Goal: Task Accomplishment & Management: Complete application form

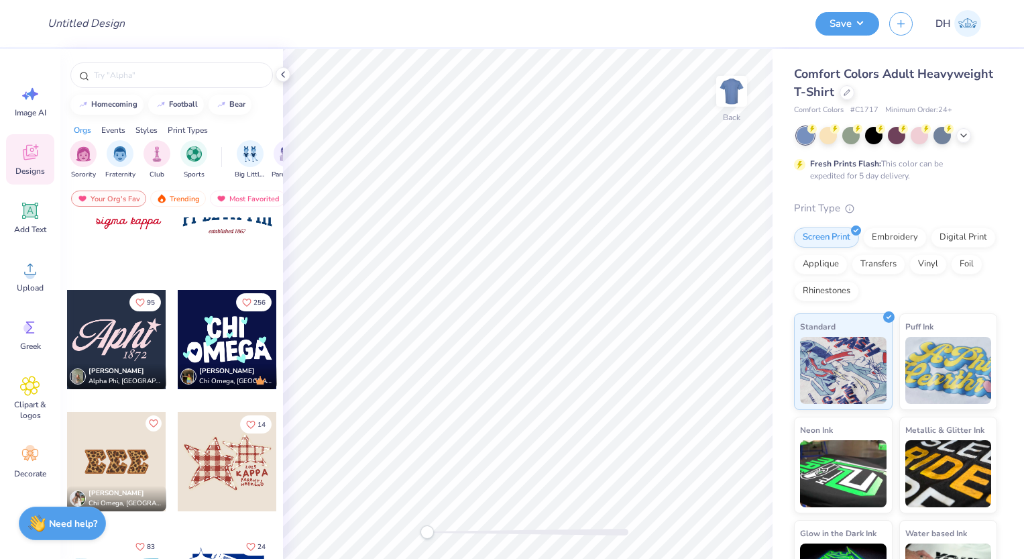
scroll to position [1638, 0]
click at [153, 67] on div at bounding box center [171, 74] width 203 height 25
click at [149, 77] on input "text" at bounding box center [179, 74] width 172 height 13
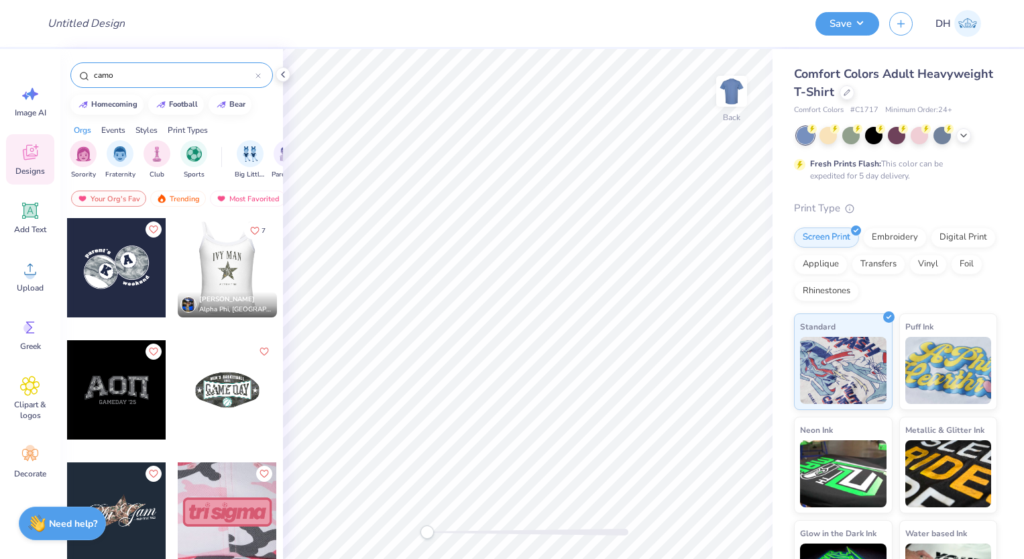
type input "camo"
click at [219, 260] on div at bounding box center [226, 267] width 99 height 99
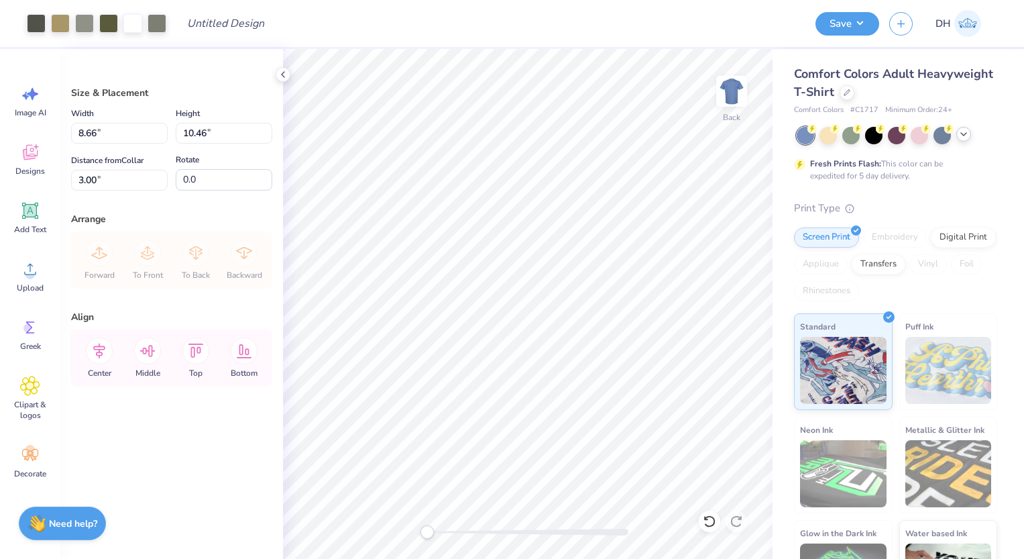
click at [960, 136] on icon at bounding box center [963, 134] width 11 height 11
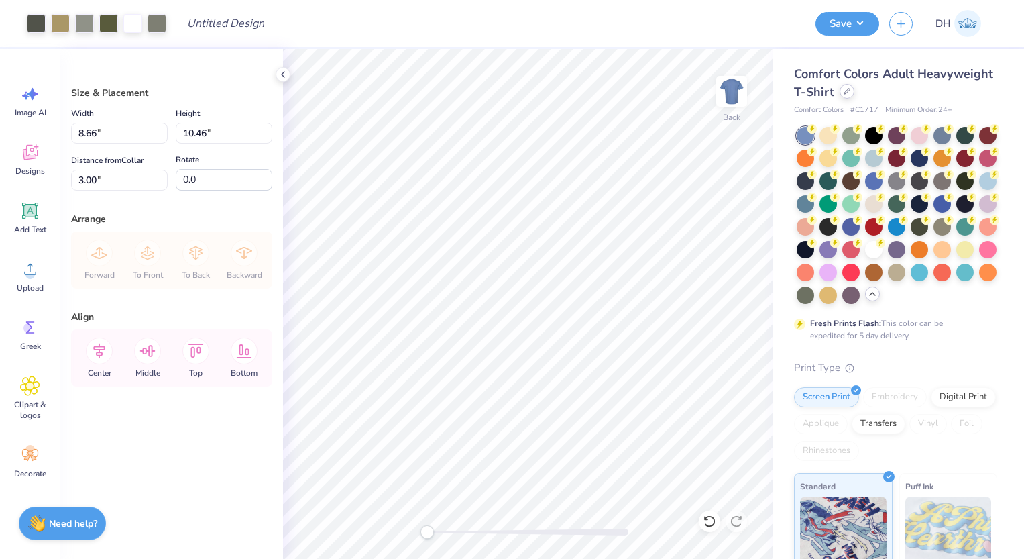
click at [850, 92] on div at bounding box center [847, 91] width 15 height 15
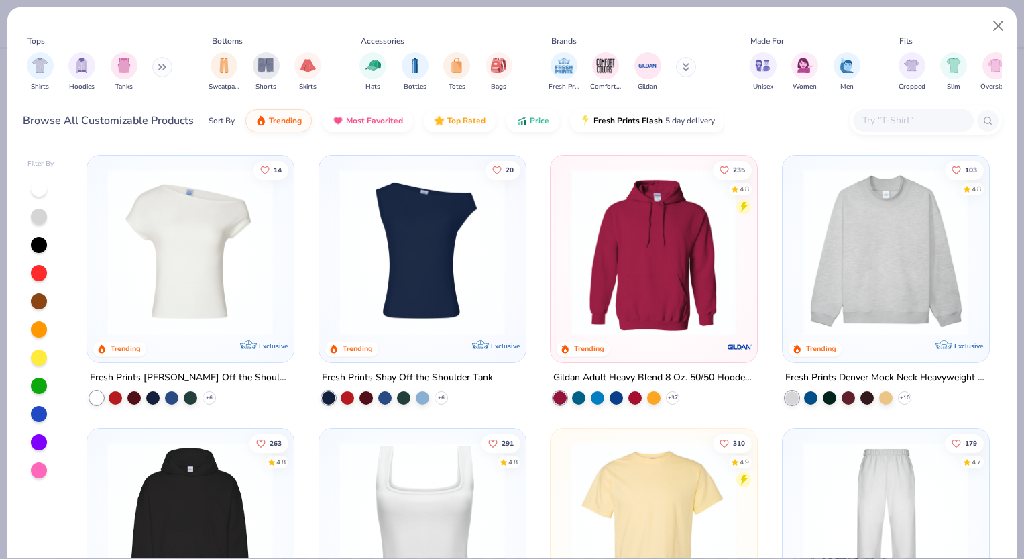
scroll to position [62, 0]
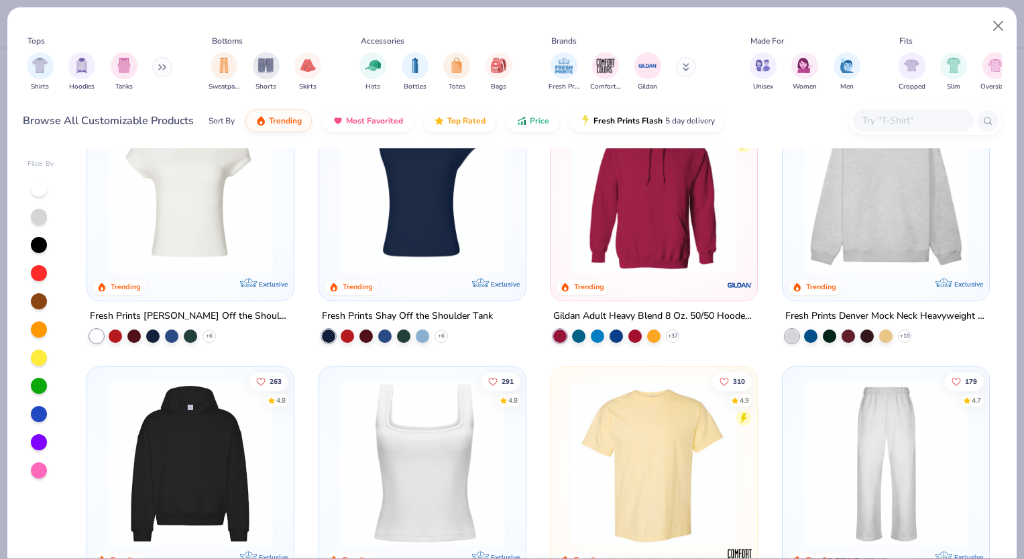
click at [429, 441] on img at bounding box center [422, 463] width 179 height 166
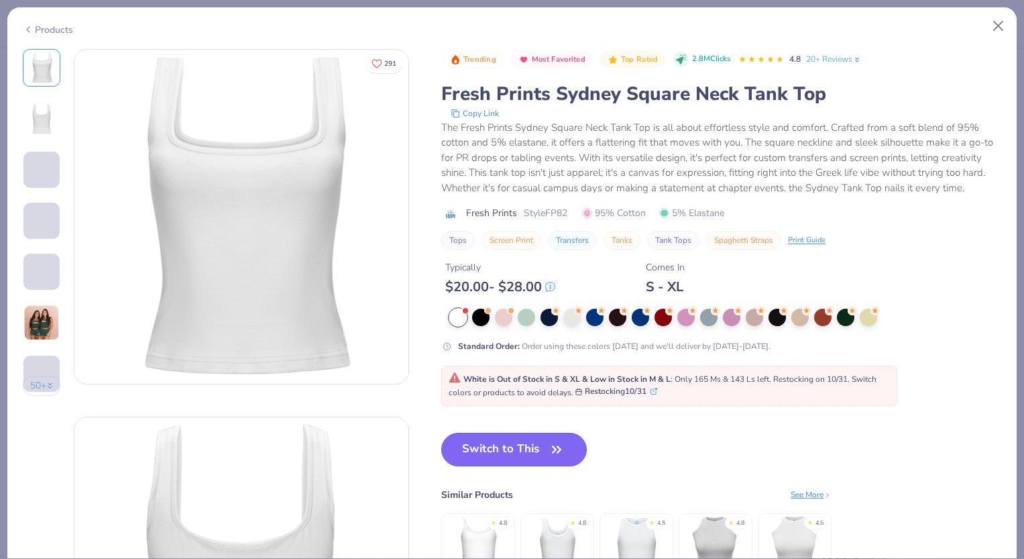
click at [513, 453] on button "Switch to This" at bounding box center [514, 450] width 146 height 34
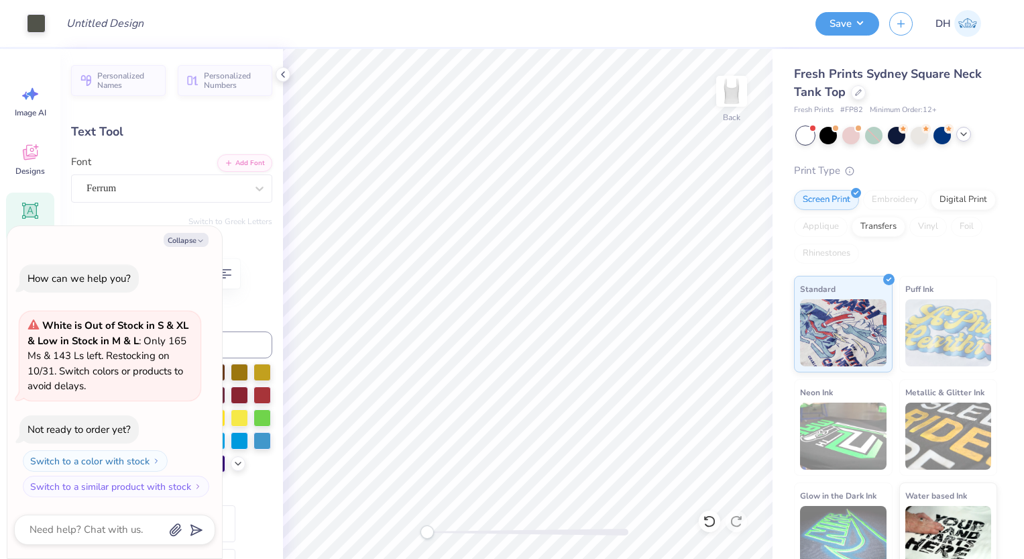
type textarea "x"
type textarea "IVY"
type textarea "x"
type textarea "IVY"
type textarea "x"
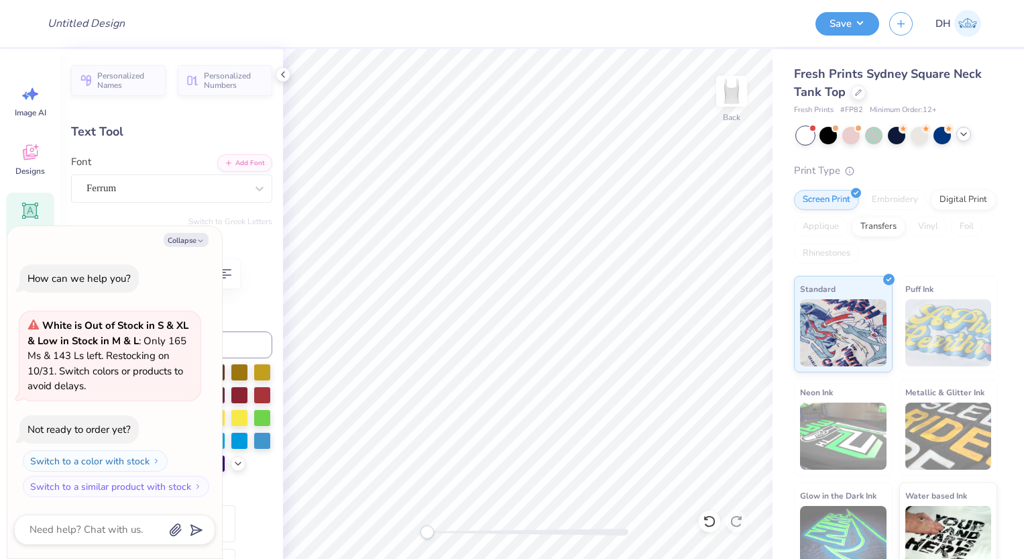
type textarea "IV"
type textarea "x"
type textarea "I"
type textarea "x"
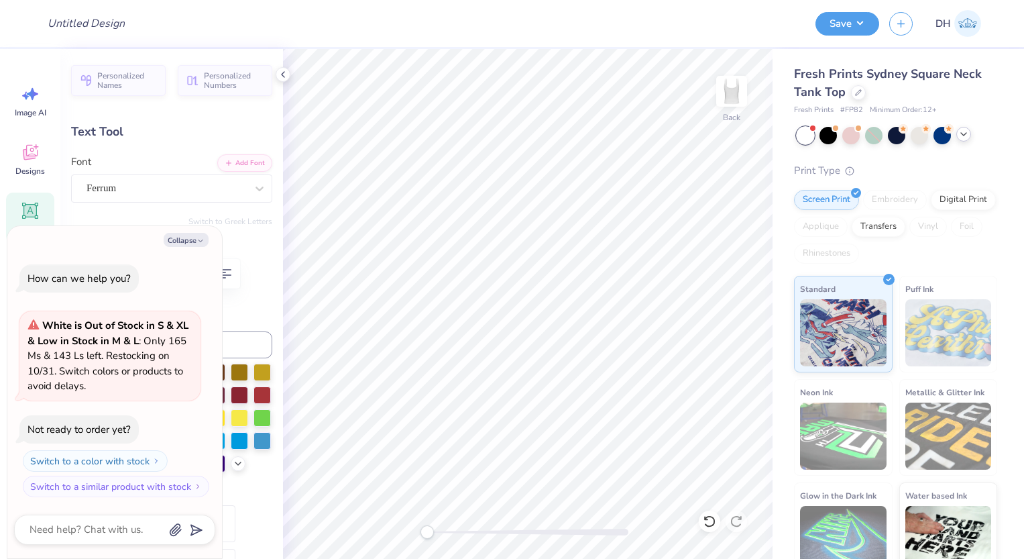
type textarea "S"
type textarea "x"
type textarea "SI"
type textarea "x"
type textarea "SIG"
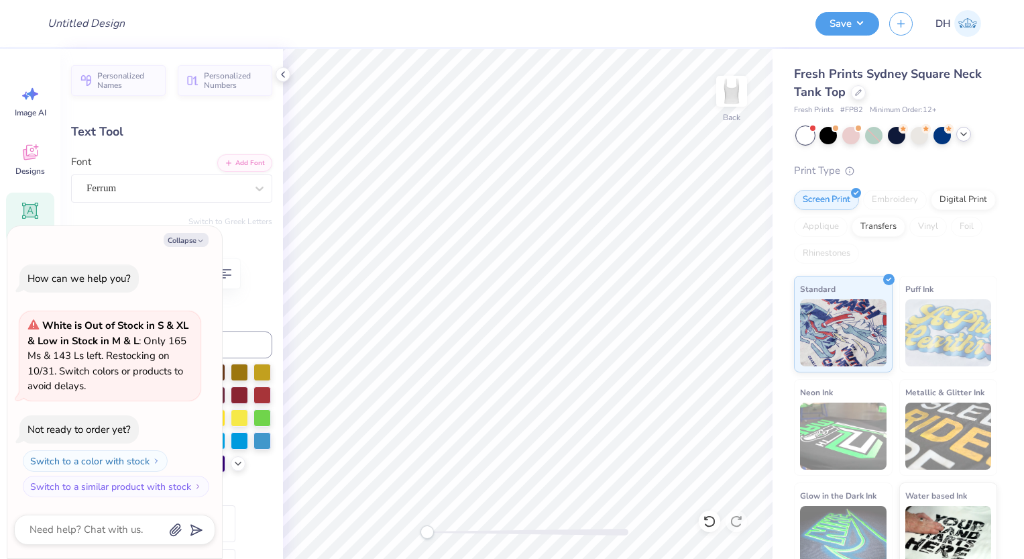
type textarea "x"
type textarea "SIGM"
type textarea "x"
type textarea "SIGMA"
type textarea "x"
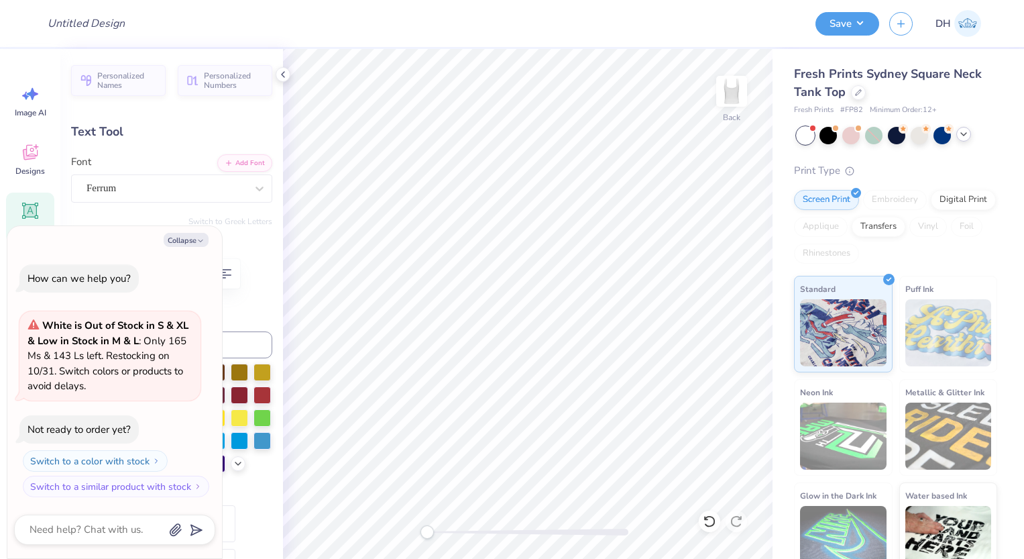
type textarea "SIGMA K"
type textarea "x"
type textarea "SIGMA KA"
type textarea "x"
type textarea "SIGMA KAP"
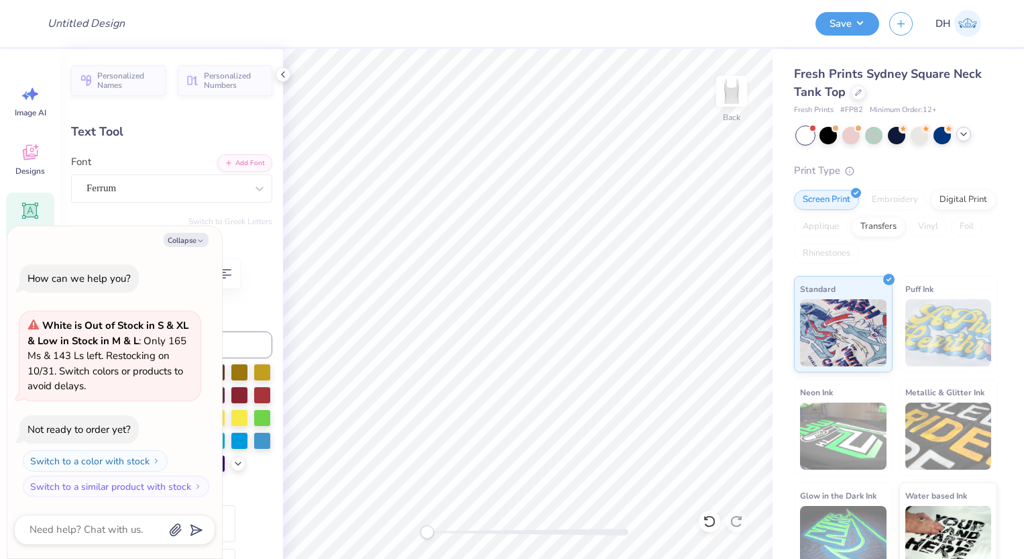
type textarea "x"
type textarea "SIGMA KAPPA"
type textarea "x"
type input "4.22"
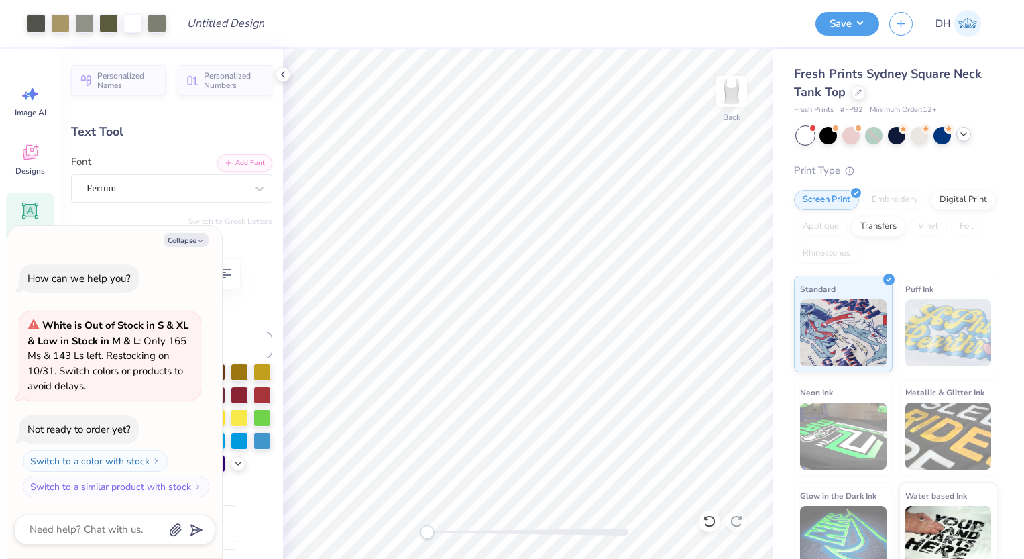
type input "0.41"
type input "8.63"
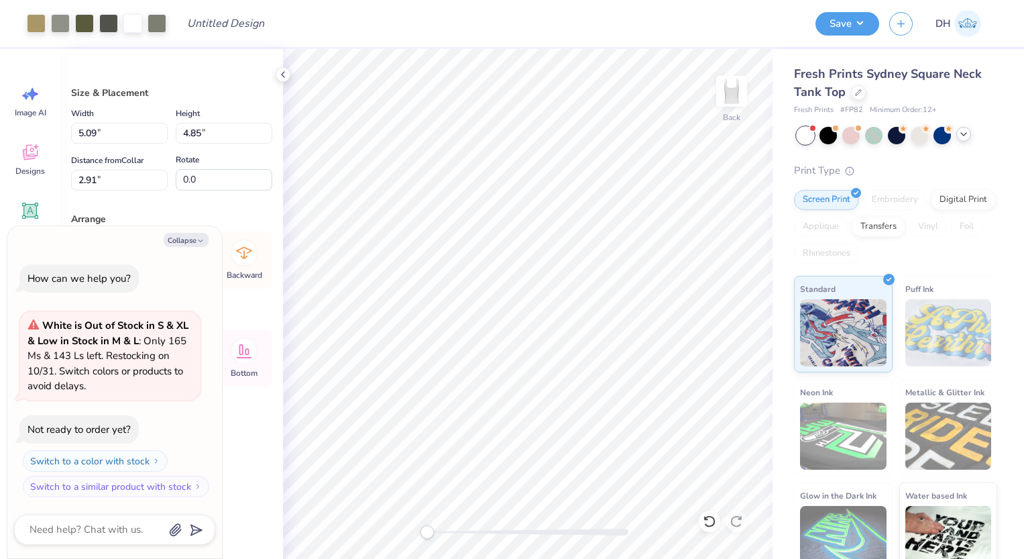
type textarea "x"
type input "4.48"
type input "4.27"
type textarea "x"
type input "2.67"
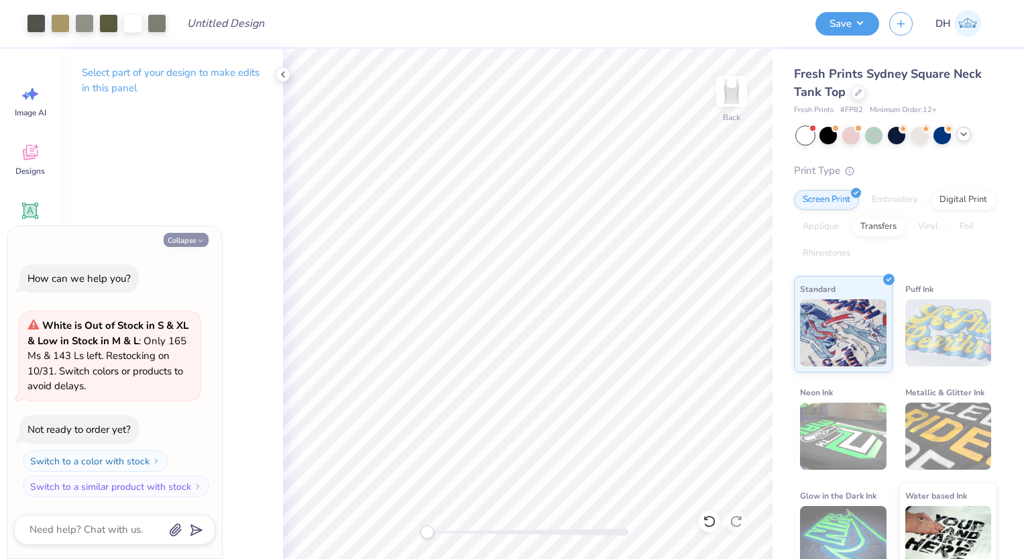
click at [175, 239] on button "Collapse" at bounding box center [186, 240] width 45 height 14
type textarea "x"
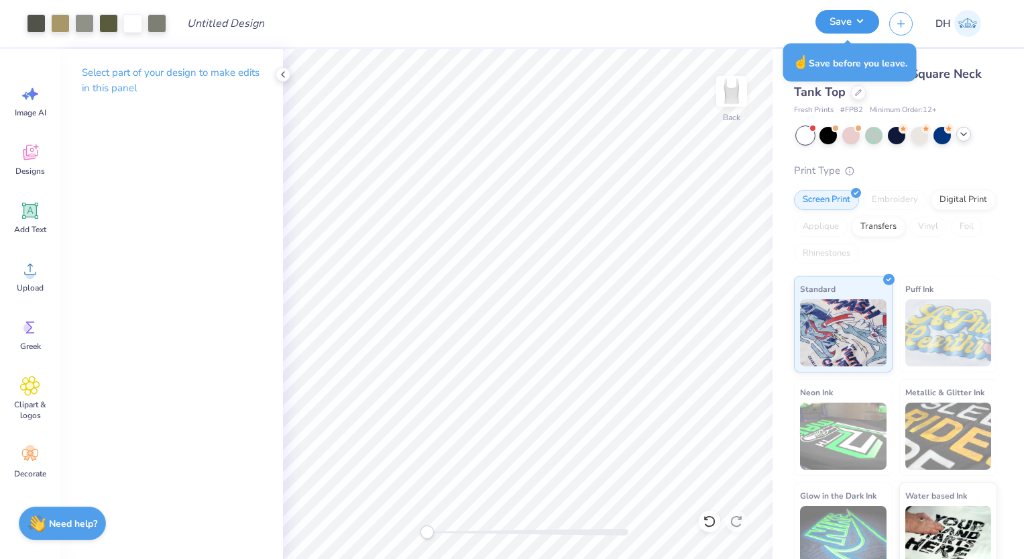
click at [841, 27] on button "Save" at bounding box center [848, 21] width 64 height 23
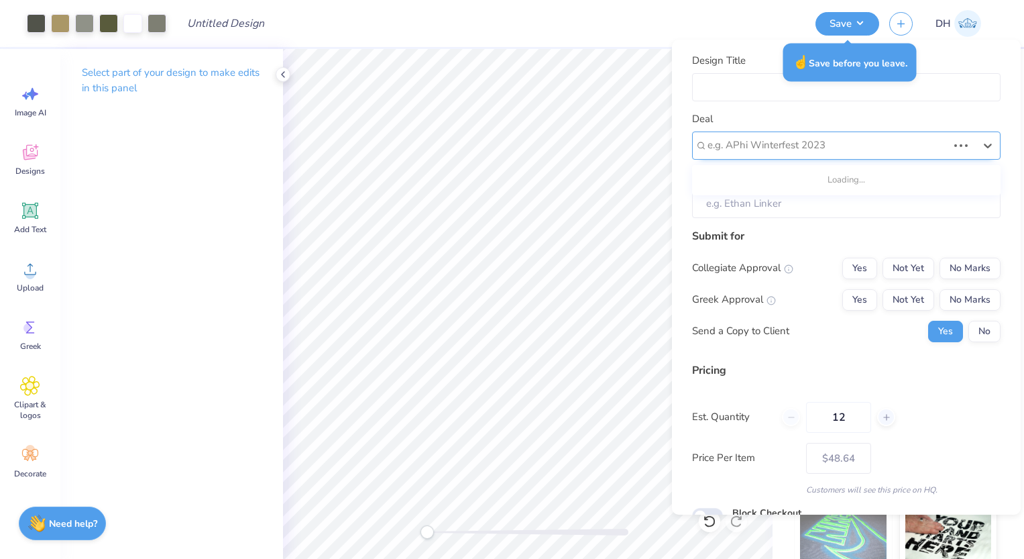
click at [887, 140] on div at bounding box center [828, 145] width 240 height 18
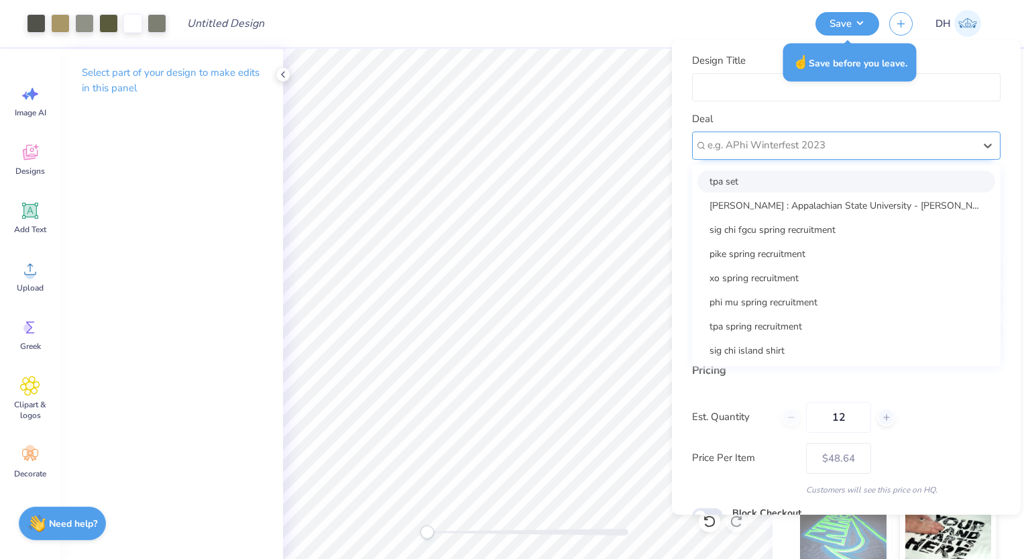
type input "i"
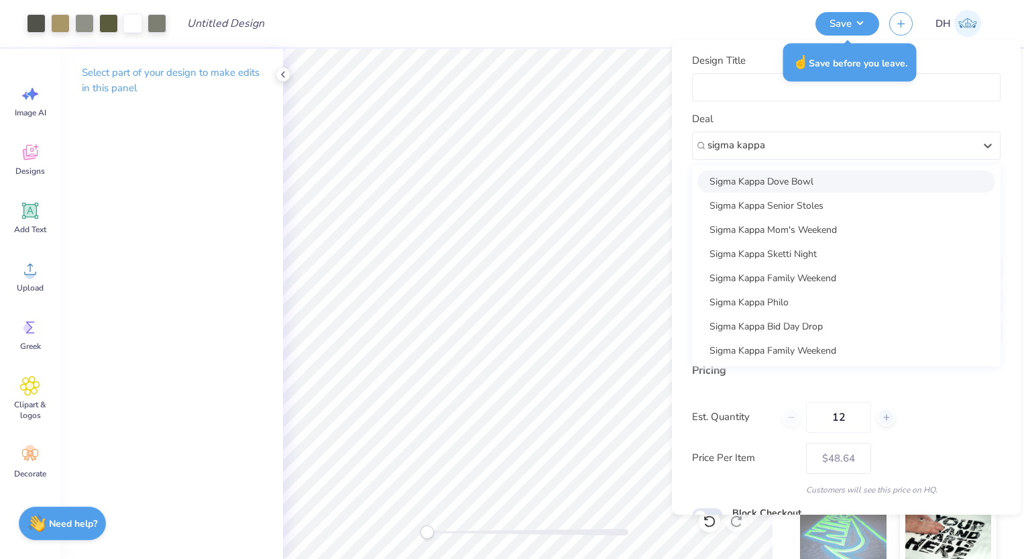
type input "sigma kappa"
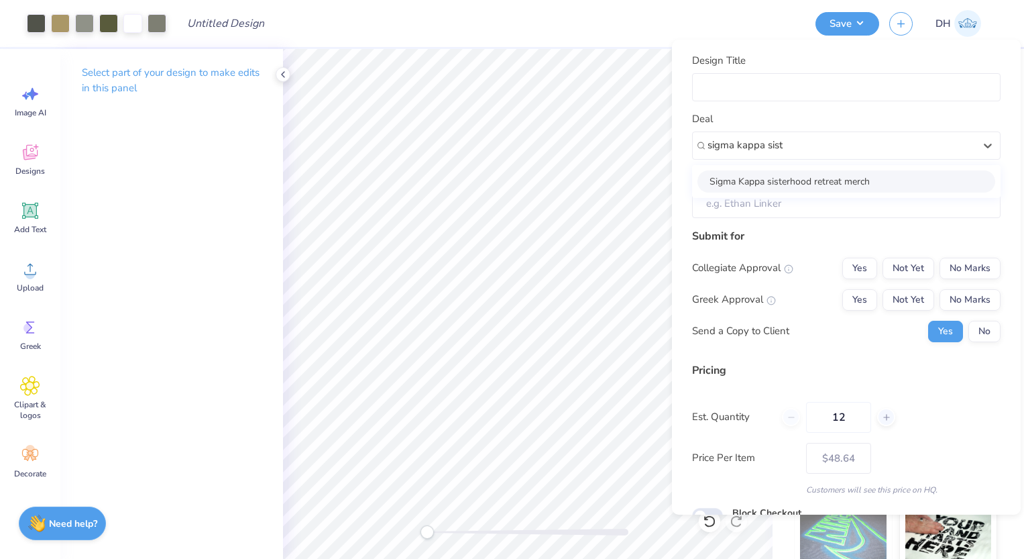
click at [803, 188] on div "Sigma Kappa sisterhood retreat merch" at bounding box center [847, 181] width 298 height 22
type input "sigma kappa sist"
type input "[PERSON_NAME]"
type input "$57.68"
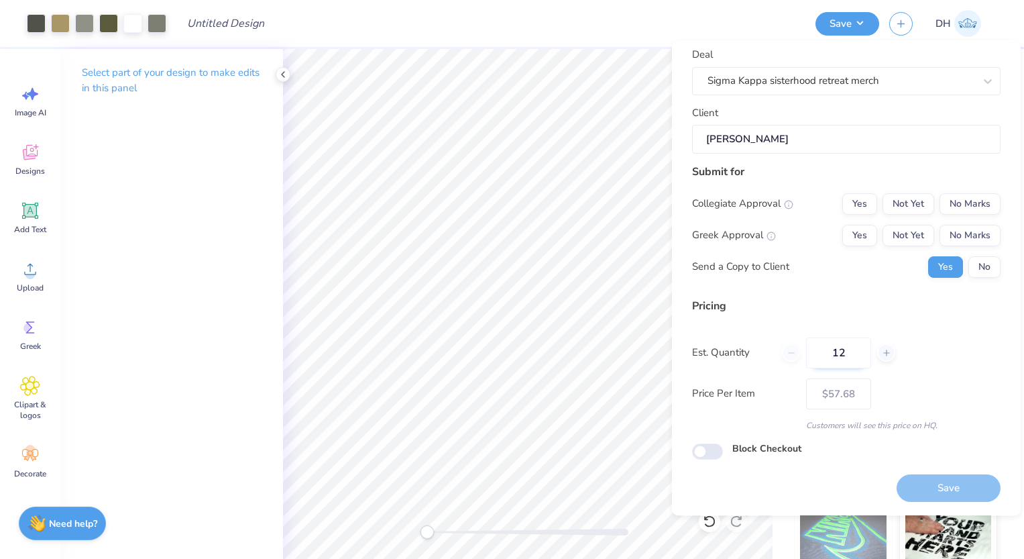
click at [856, 353] on input "12" at bounding box center [838, 352] width 65 height 31
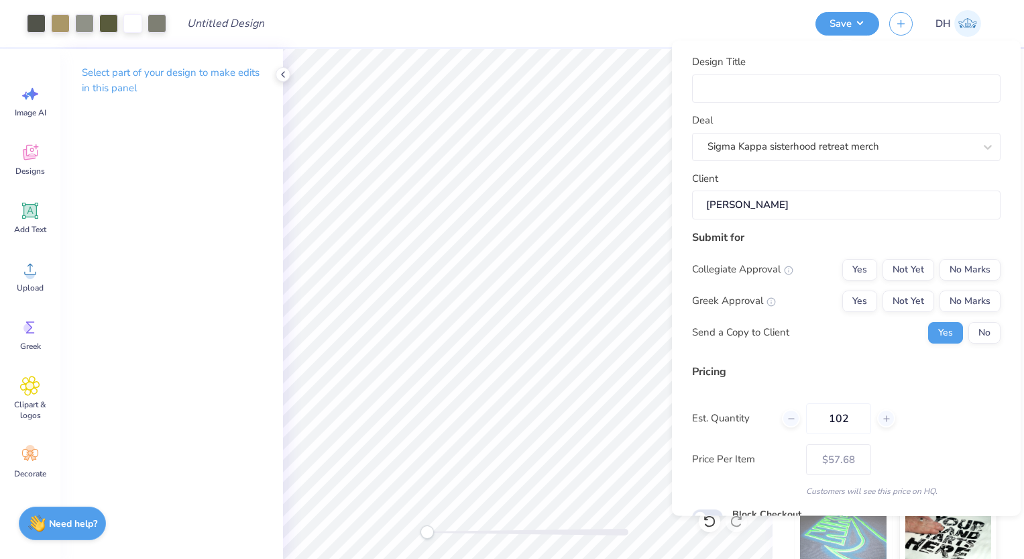
type input "102"
click at [856, 331] on div "Send a Copy to Client Yes No" at bounding box center [846, 331] width 309 height 21
type input "$26.76"
click at [789, 91] on input "Design Title" at bounding box center [846, 88] width 309 height 29
type input "S"
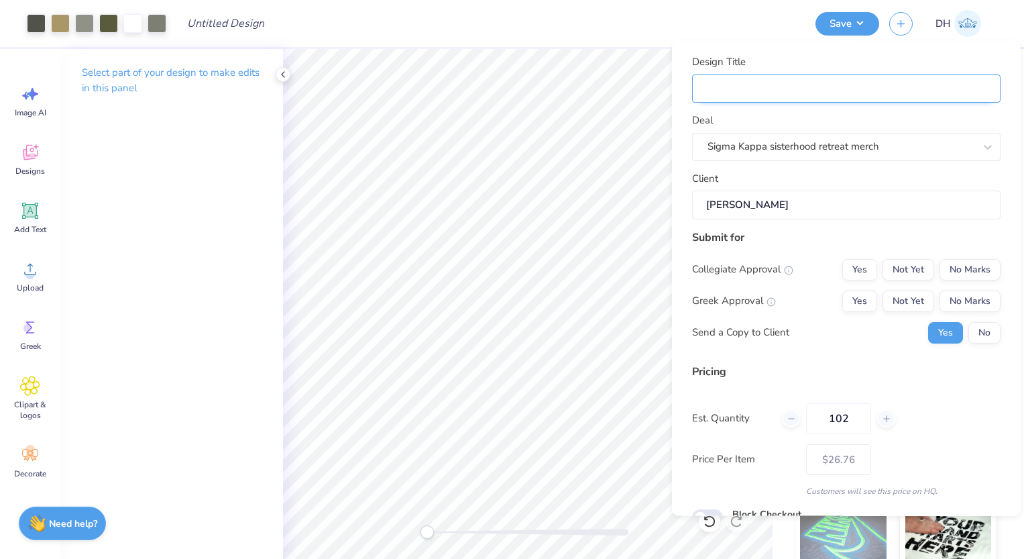
type input "S"
type input "SK"
type input "SK S"
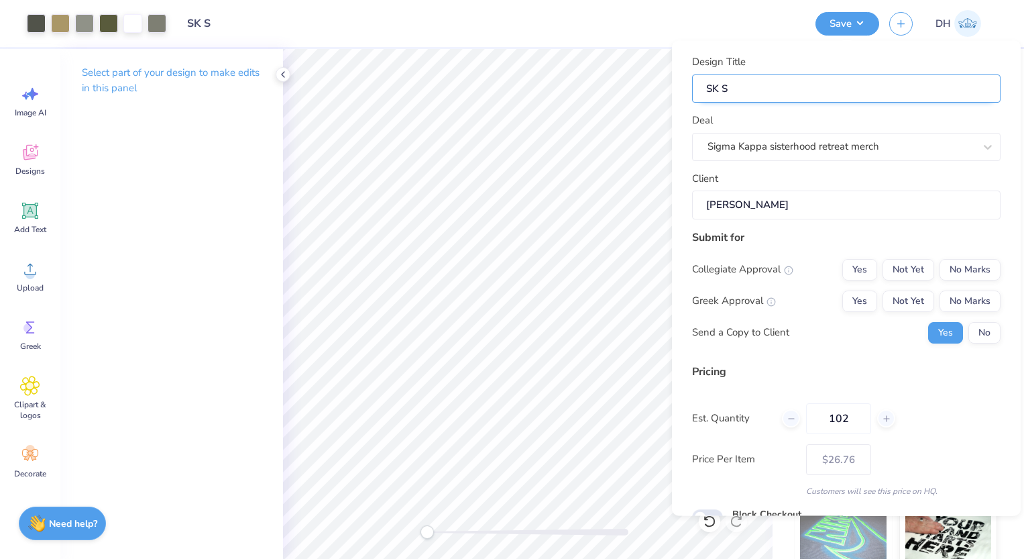
type input "SK Si"
type input "SK Sis"
type input "[PERSON_NAME]"
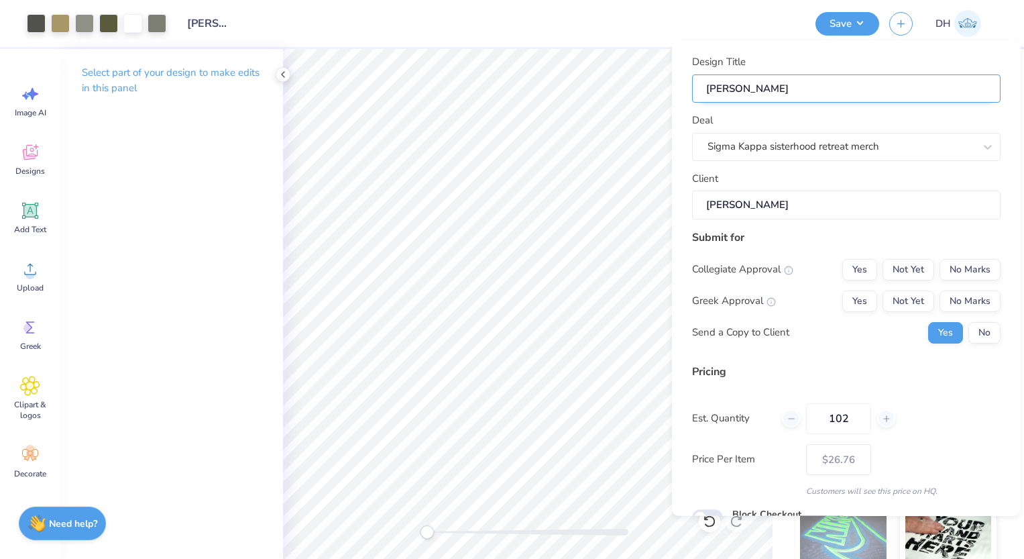
type input "SK Siste"
type input "SK Sister"
type input "SK Sisterh"
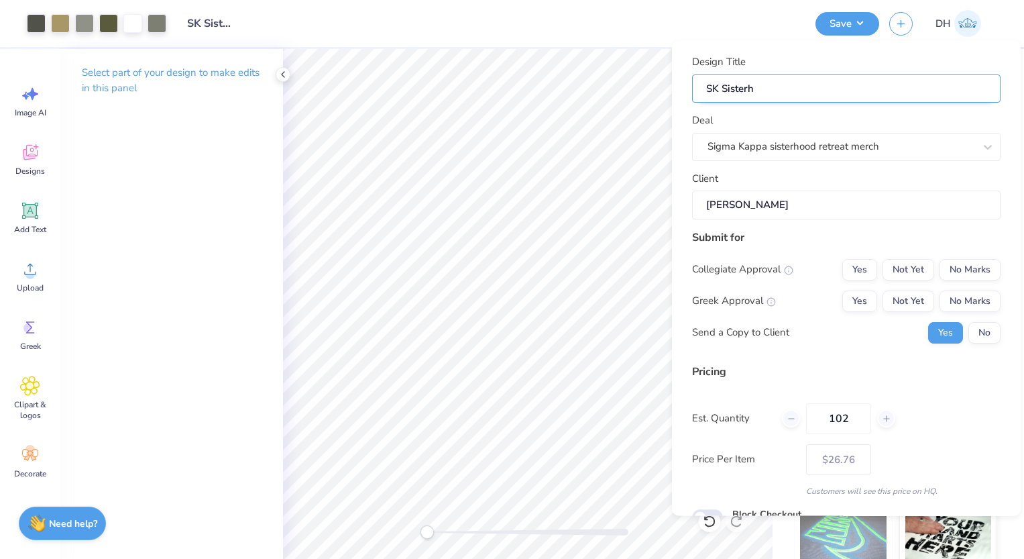
type input "SK Sisterho"
type input "SK Sisterhoo"
type input "SK Sisterhood"
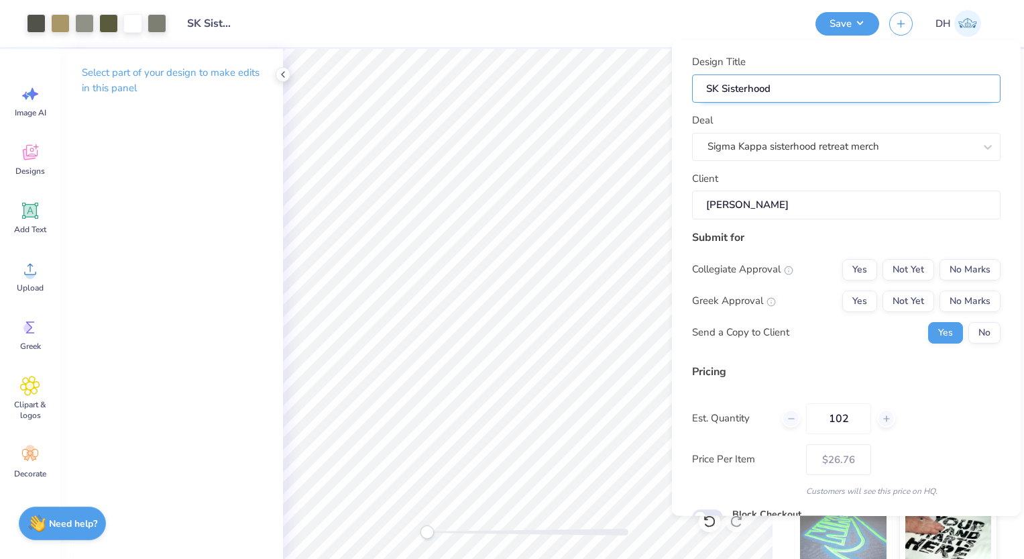
scroll to position [65, 0]
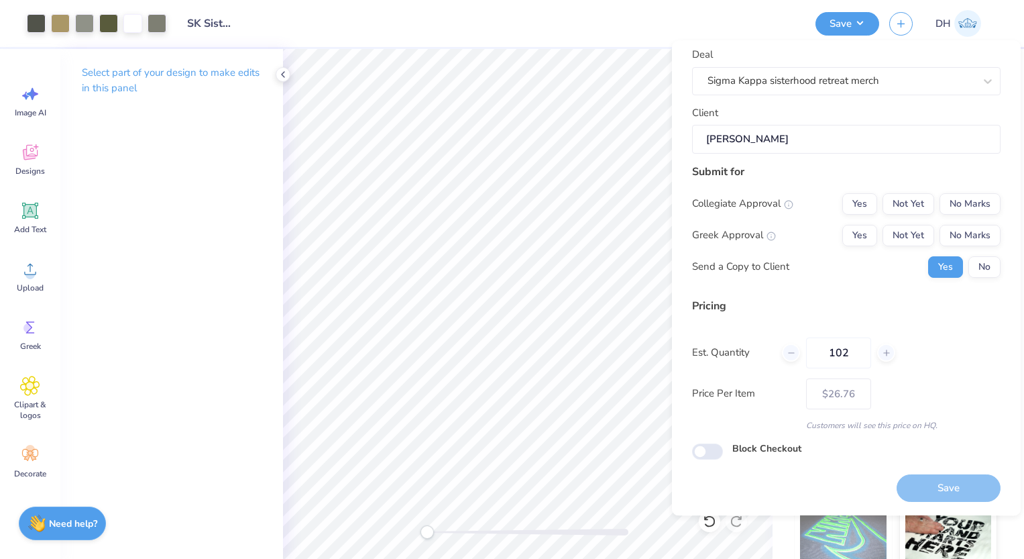
type input "SK Sisterhood"
click at [906, 313] on div "Pricing" at bounding box center [846, 306] width 309 height 16
click at [868, 251] on div "Collegiate Approval Yes Not Yet No Marks Greek Approval Yes Not Yet No Marks Se…" at bounding box center [846, 235] width 309 height 85
click at [867, 241] on button "Yes" at bounding box center [859, 235] width 35 height 21
click at [963, 224] on div "Collegiate Approval Yes Not Yet No Marks Greek Approval Yes Not Yet No Marks Se…" at bounding box center [846, 235] width 309 height 85
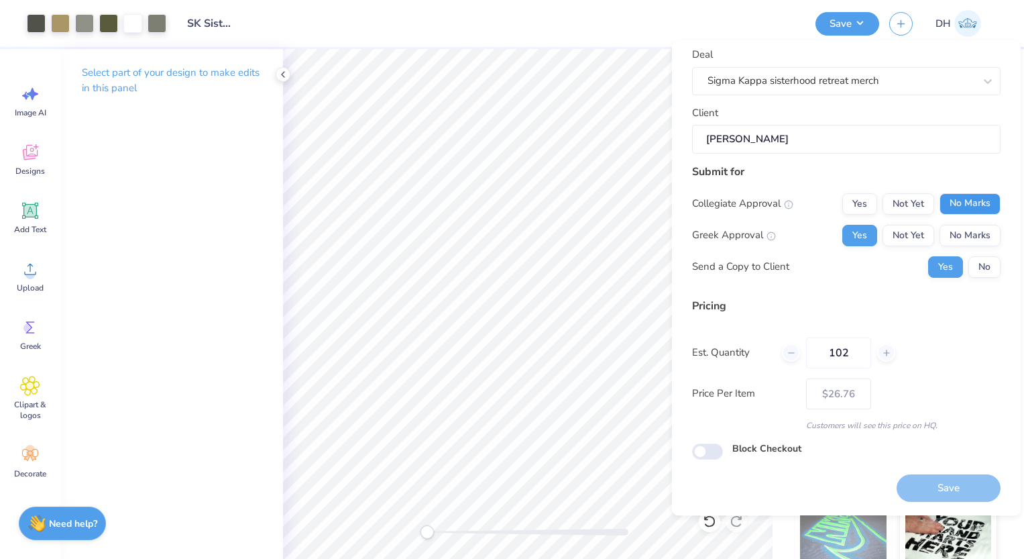
click at [963, 209] on button "No Marks" at bounding box center [970, 203] width 61 height 21
click at [945, 487] on button "Save" at bounding box center [949, 488] width 104 height 27
type input "$26.76"
